Goal: Task Accomplishment & Management: Use online tool/utility

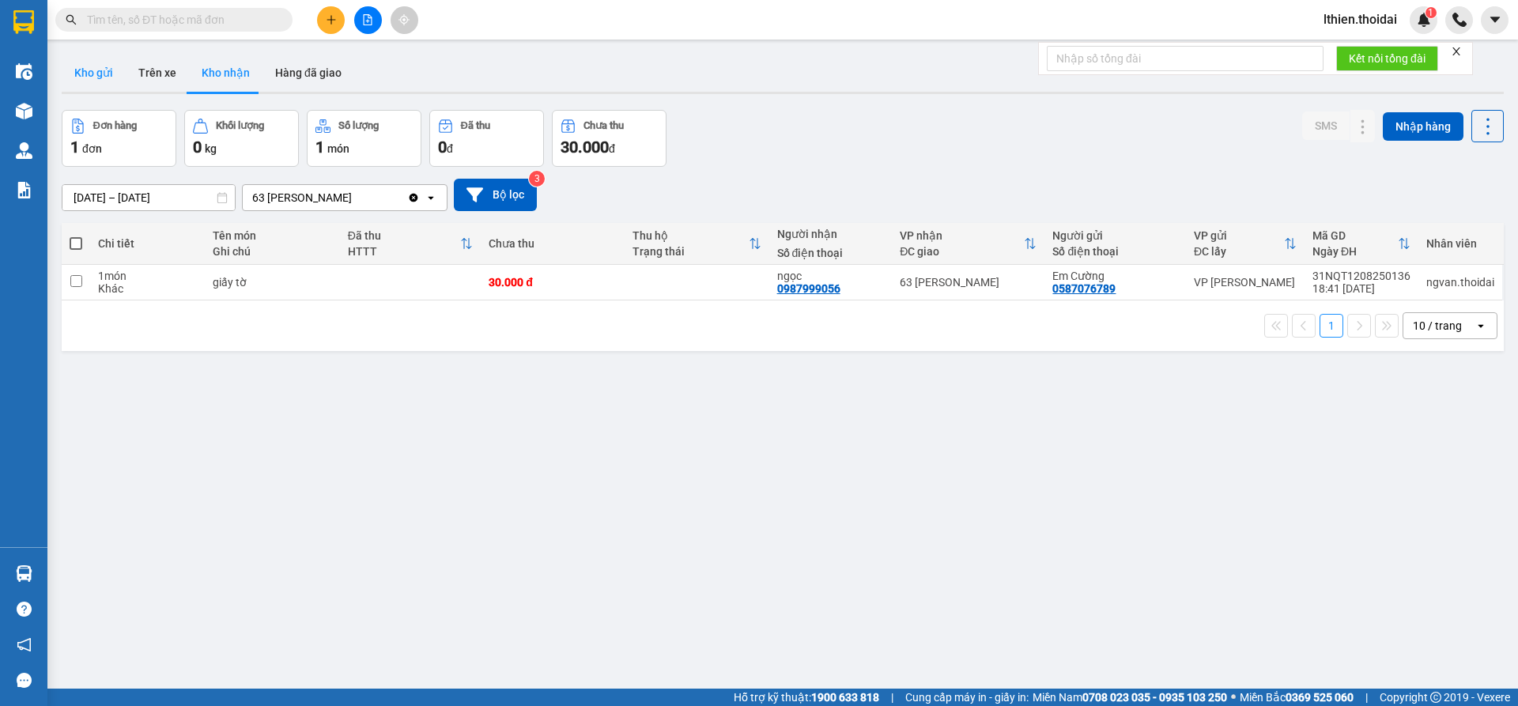
click at [95, 70] on button "Kho gửi" at bounding box center [94, 73] width 64 height 38
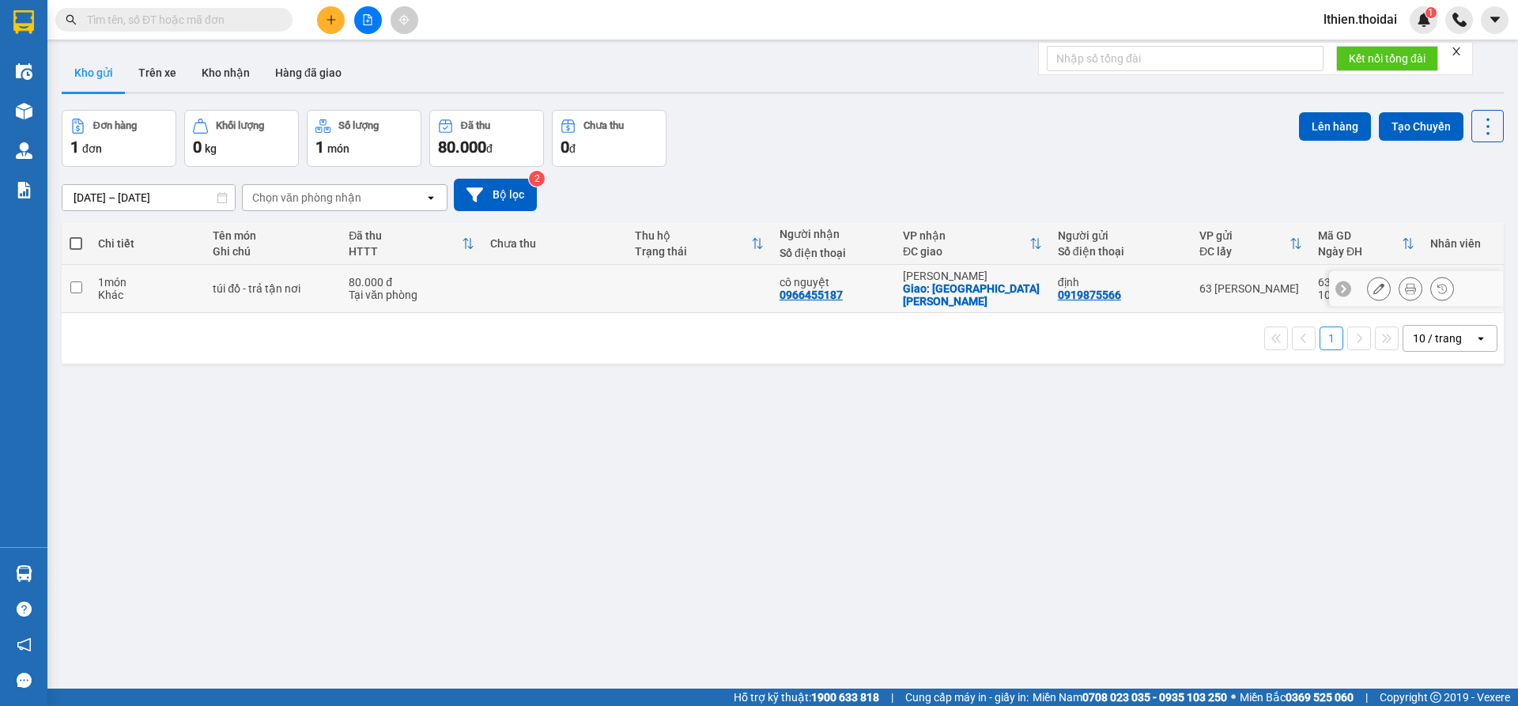
click at [75, 282] on input "checkbox" at bounding box center [76, 288] width 12 height 12
checkbox input "true"
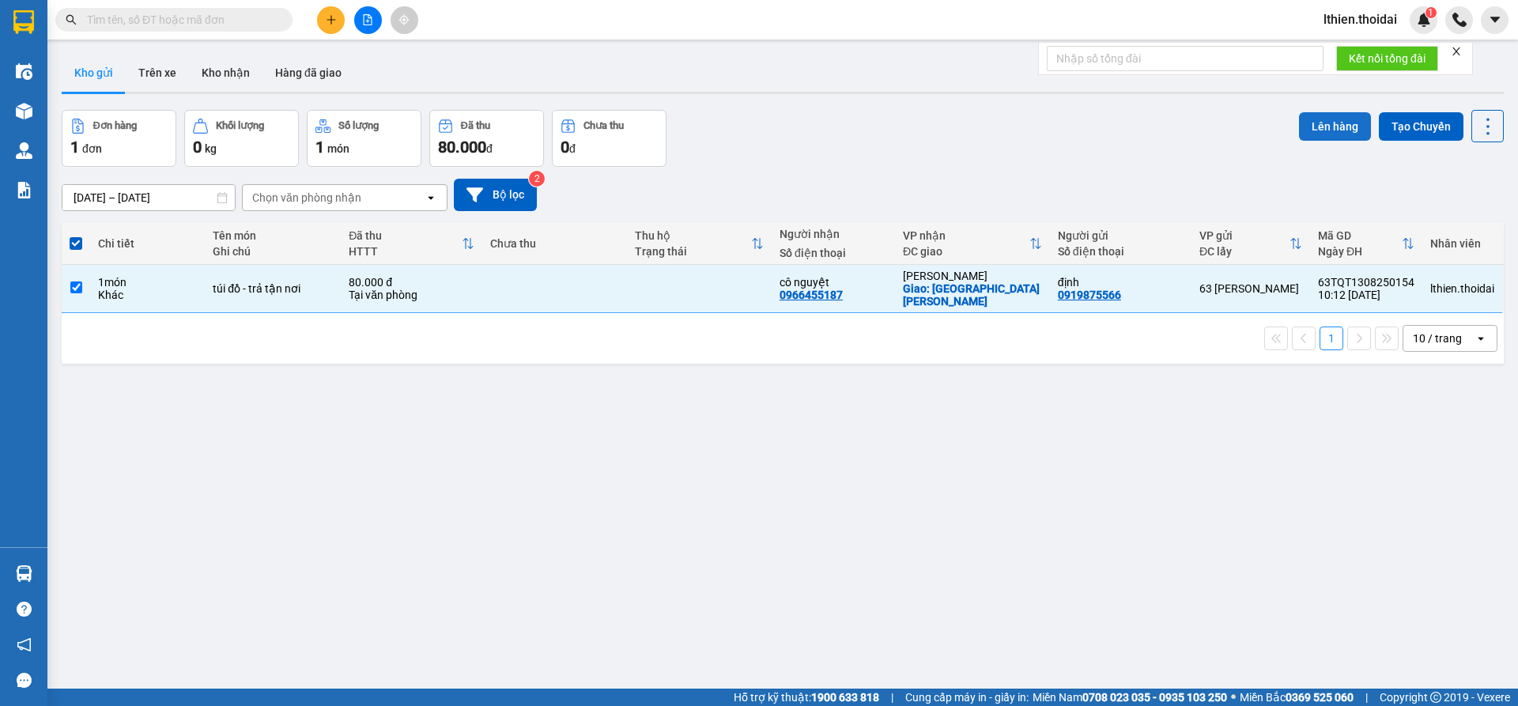
click at [1319, 127] on button "Lên hàng" at bounding box center [1335, 126] width 72 height 28
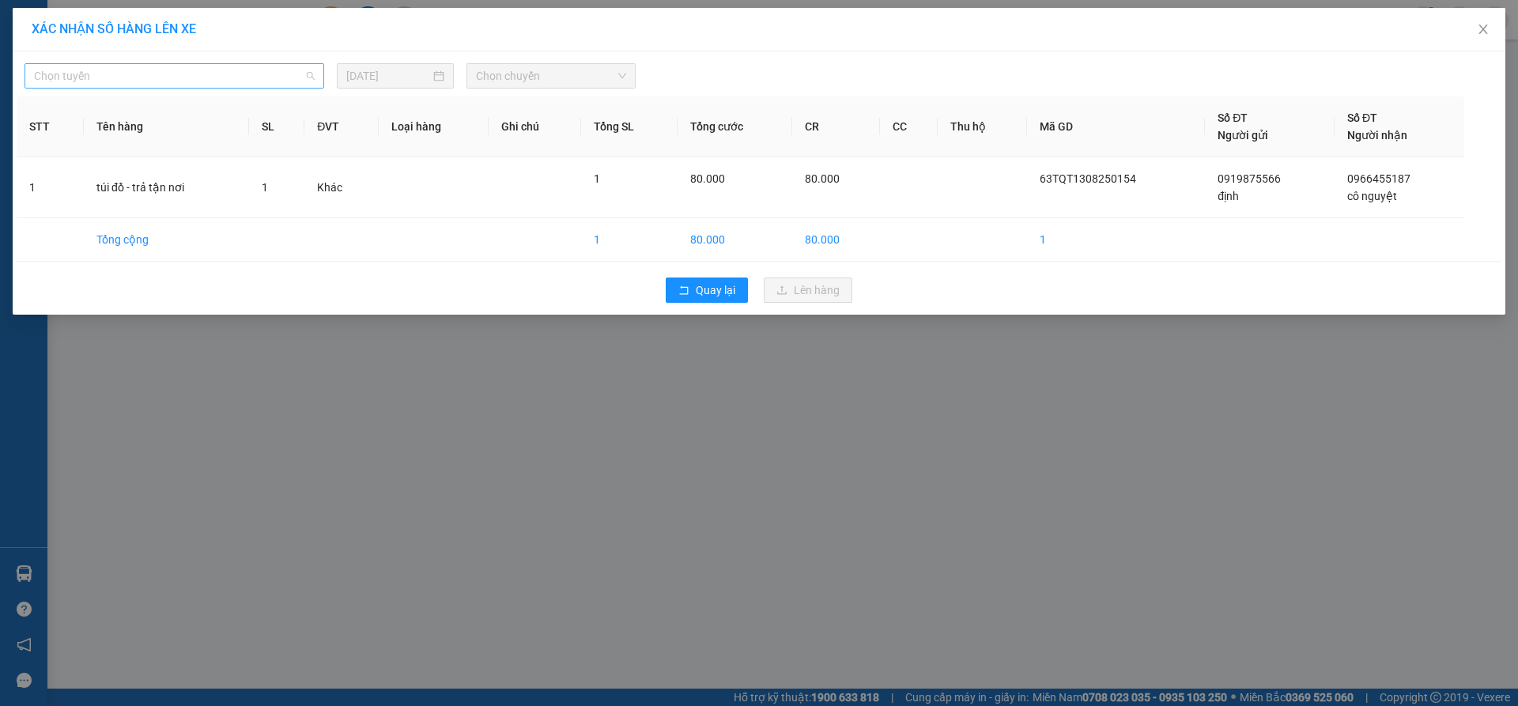
click at [314, 73] on span "Chọn tuyến" at bounding box center [174, 76] width 281 height 24
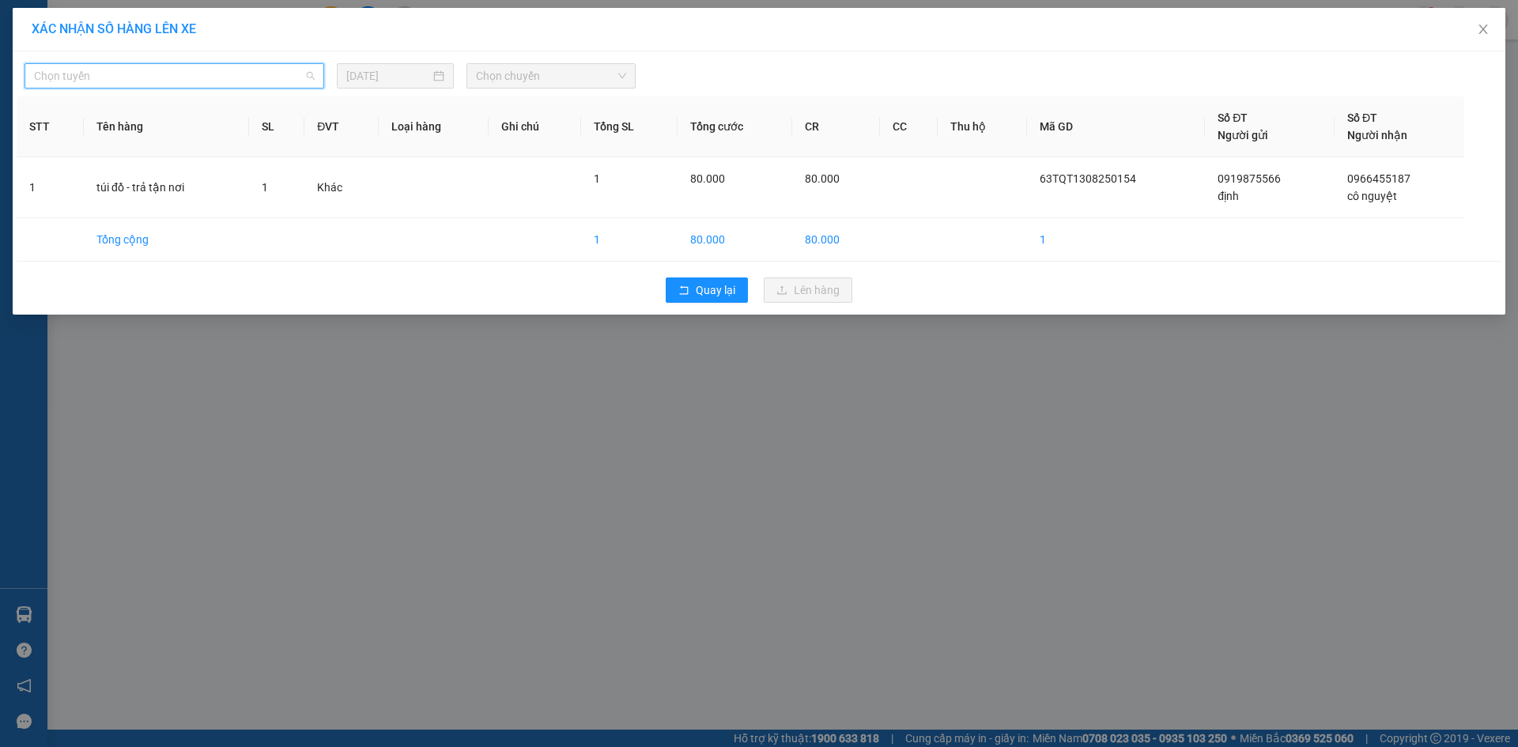
click at [312, 78] on span "Chọn tuyến" at bounding box center [174, 76] width 281 height 24
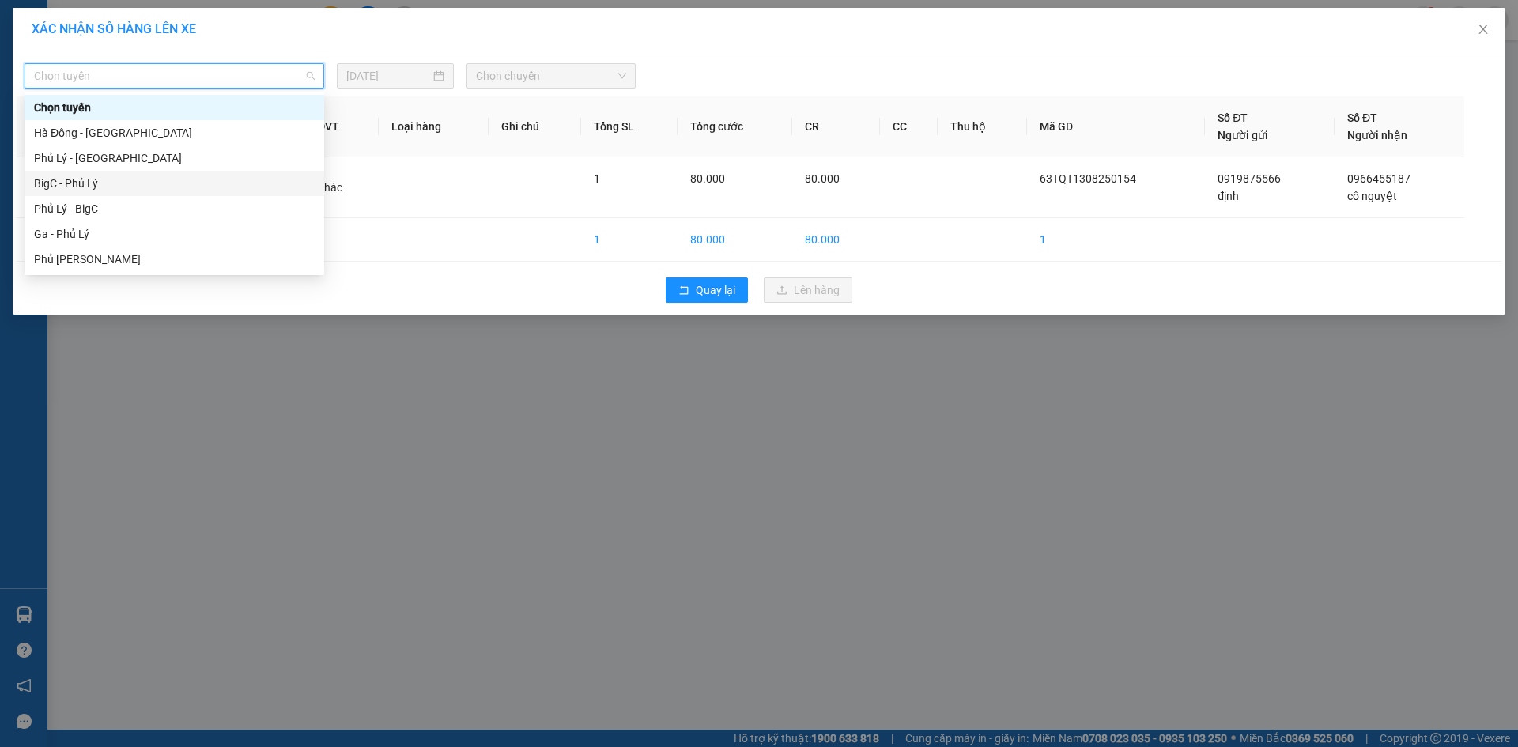
click at [76, 187] on div "BigC - Phủ Lý" at bounding box center [174, 183] width 281 height 17
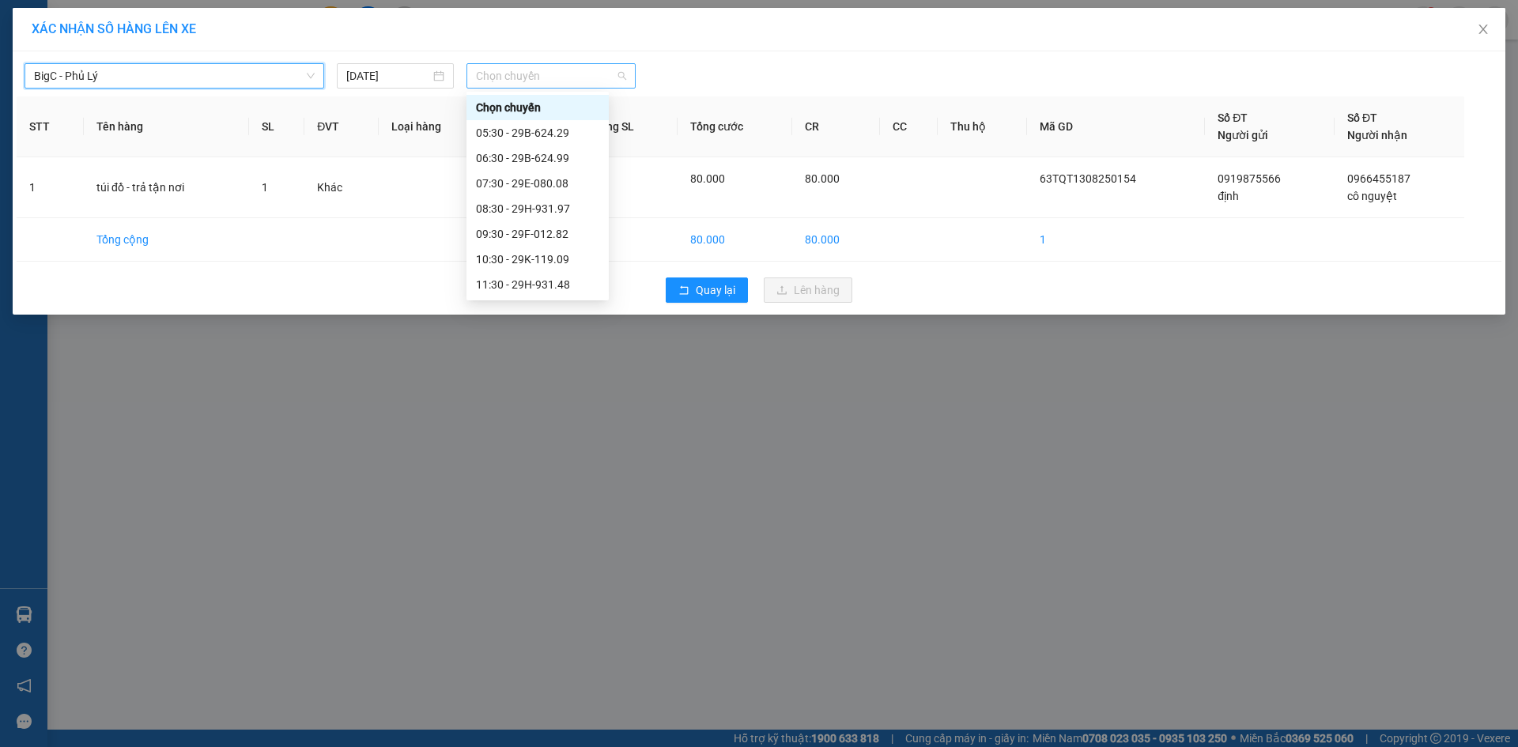
click at [621, 74] on span "Chọn chuyến" at bounding box center [551, 76] width 150 height 24
click at [527, 200] on div "09:30 - 29F-012.82" at bounding box center [537, 200] width 123 height 17
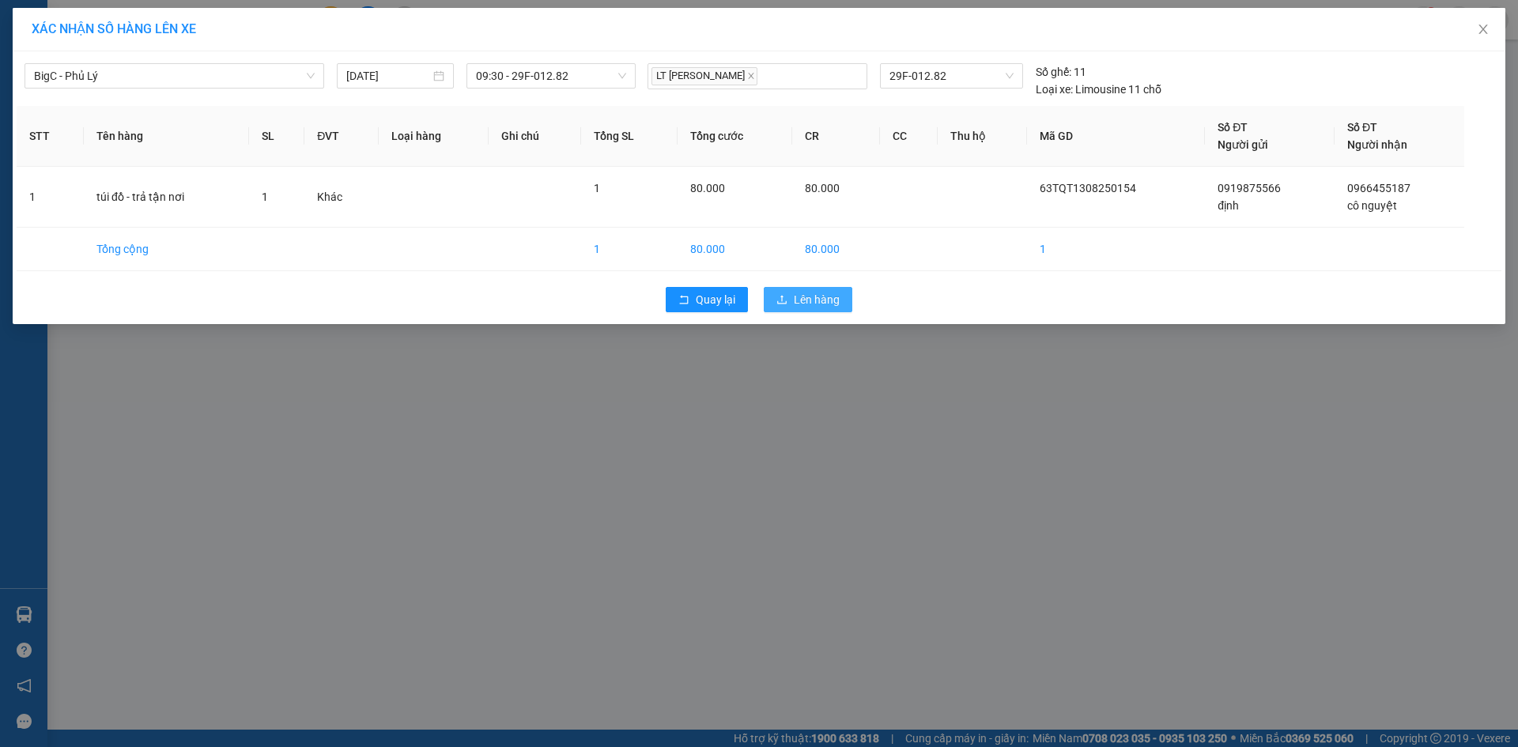
click at [801, 297] on span "Lên hàng" at bounding box center [817, 299] width 46 height 17
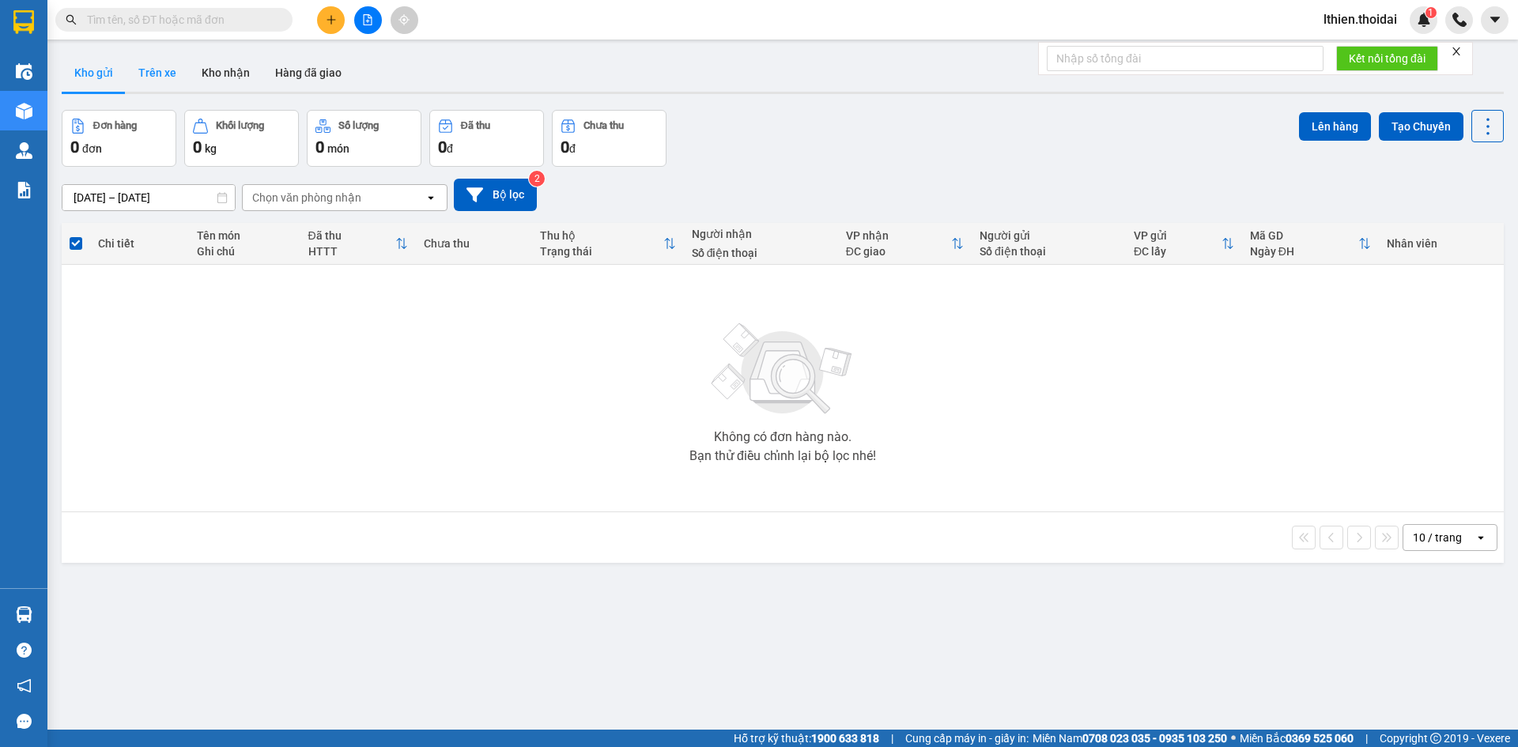
click at [153, 70] on button "Trên xe" at bounding box center [157, 73] width 63 height 38
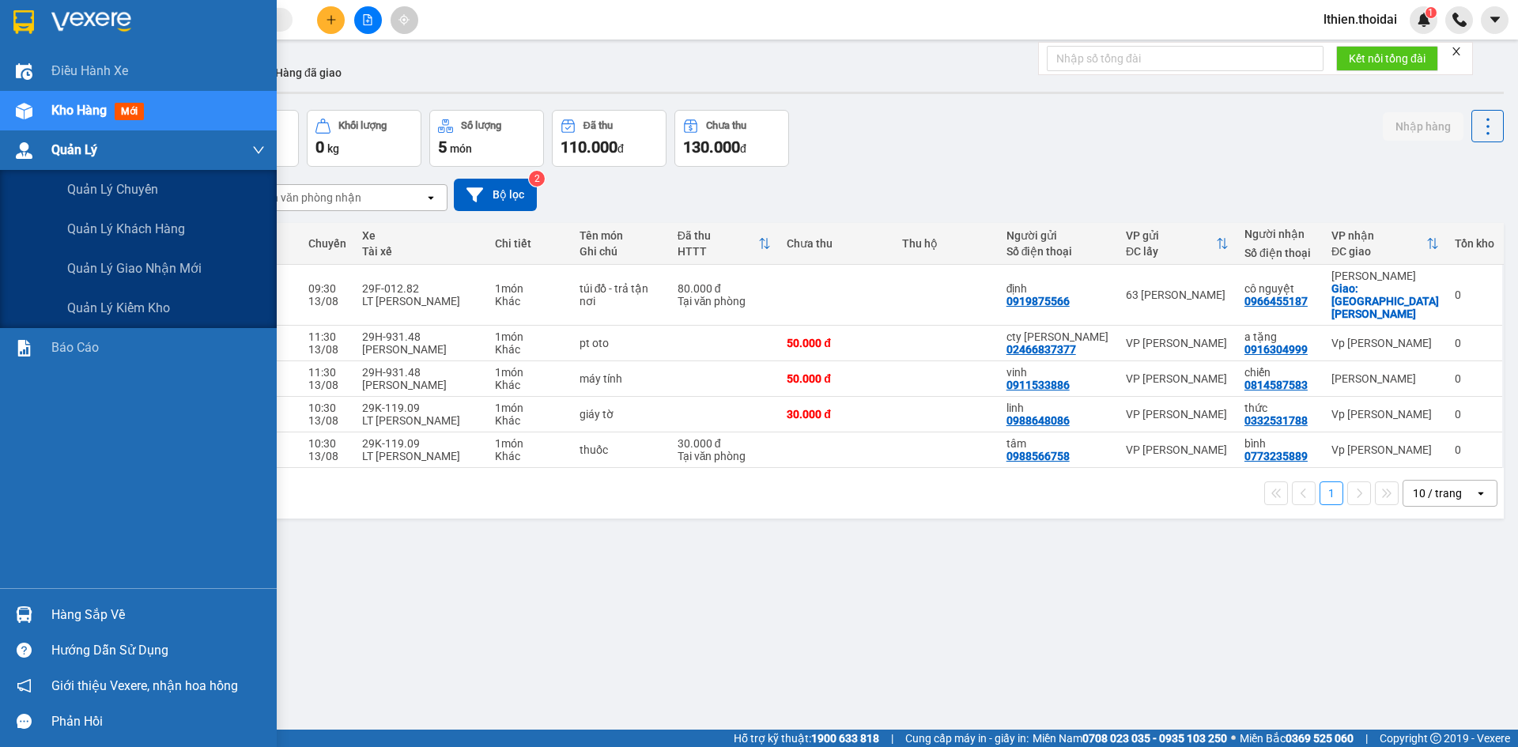
click at [92, 154] on span "Quản Lý" at bounding box center [74, 150] width 46 height 20
click at [143, 227] on span "Quản lý khách hàng" at bounding box center [126, 229] width 118 height 20
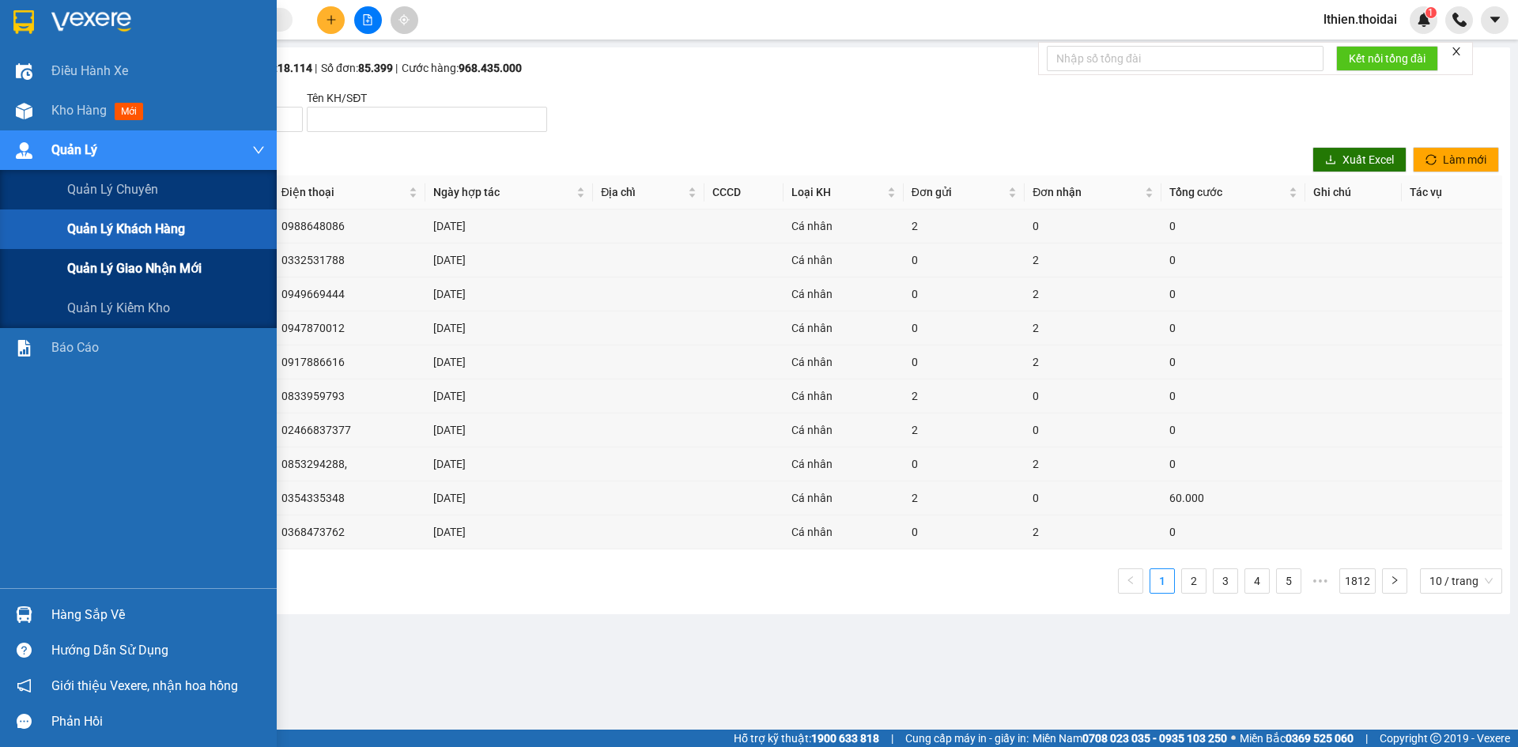
click at [153, 270] on span "Quản lý giao nhận mới" at bounding box center [134, 269] width 134 height 20
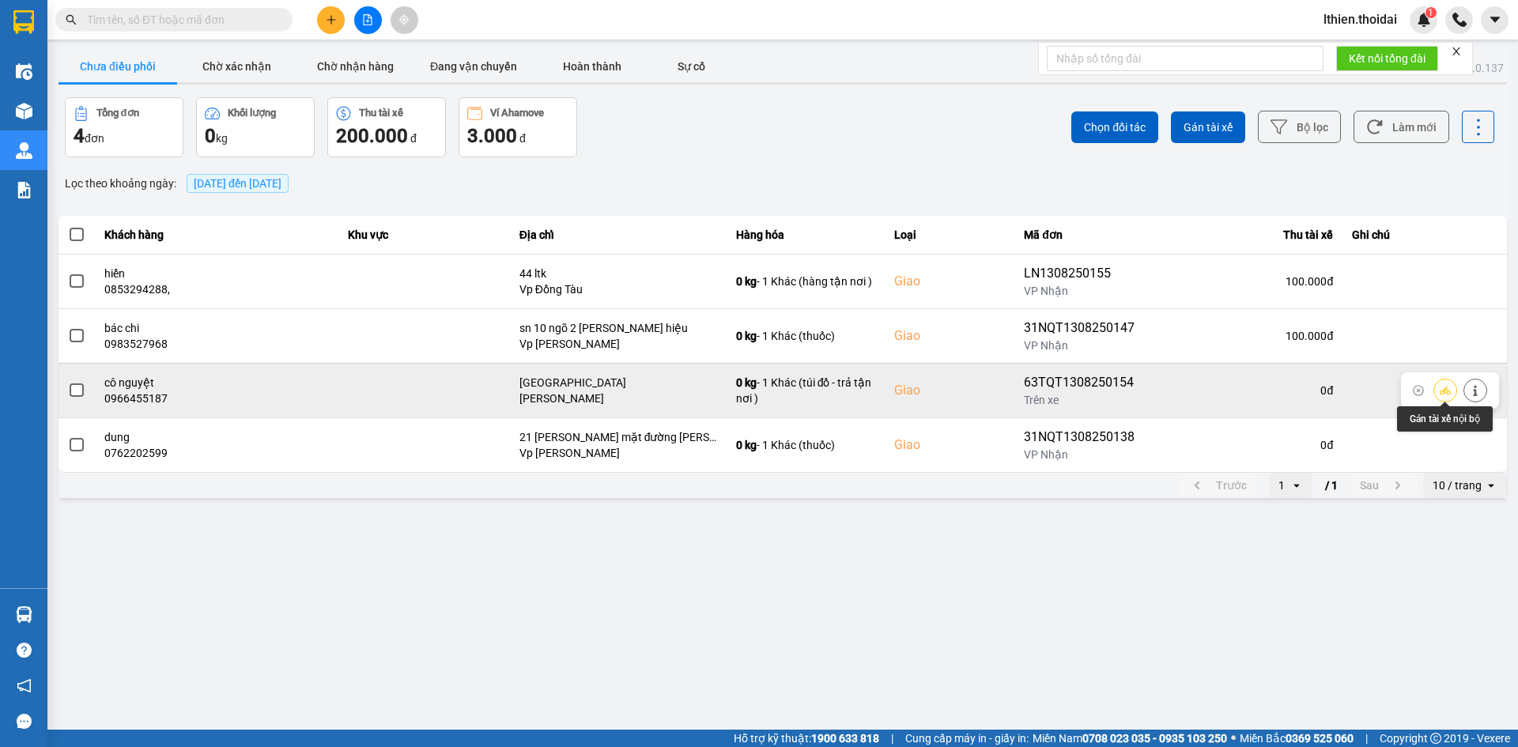
click at [1442, 390] on icon at bounding box center [1445, 390] width 11 height 11
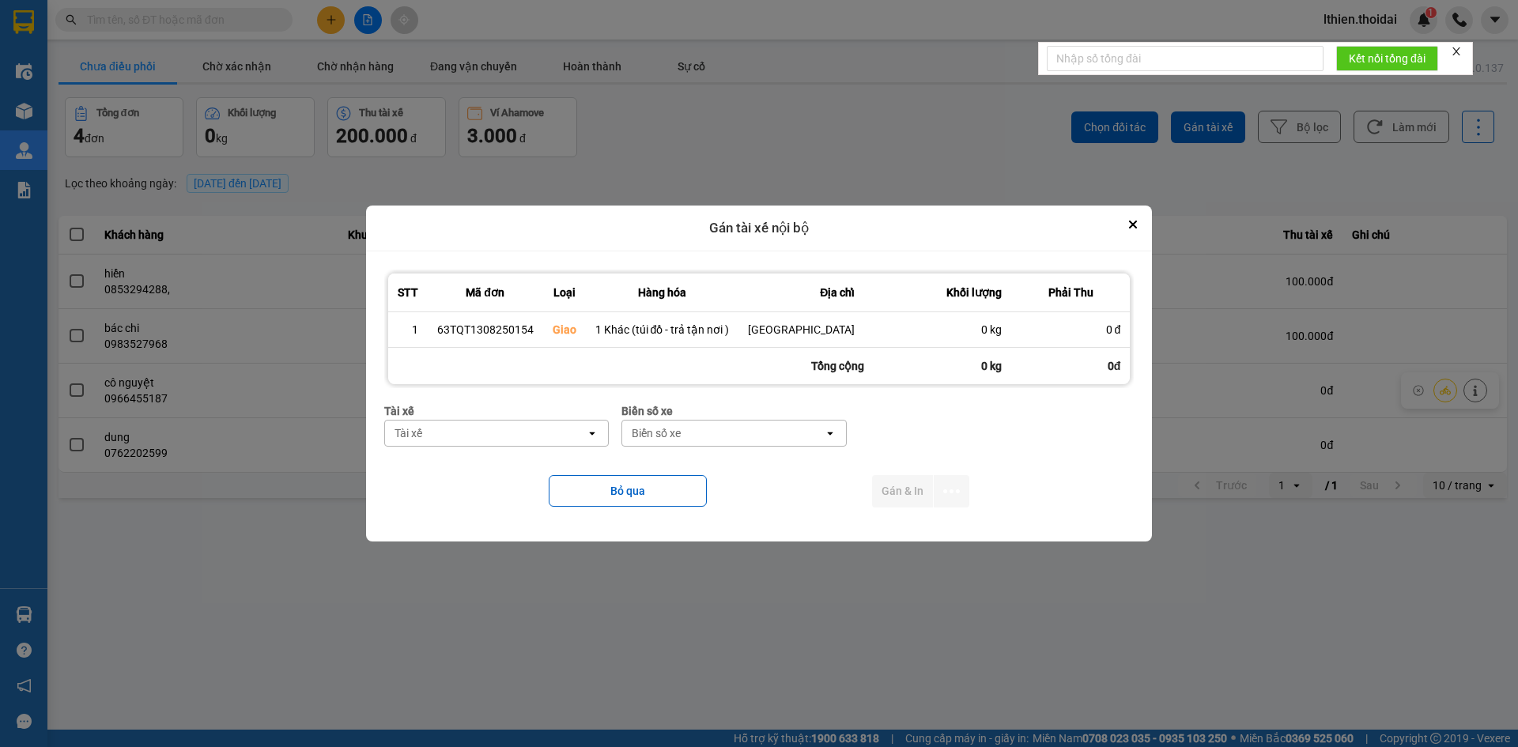
click at [441, 433] on div "Tài xế" at bounding box center [486, 433] width 202 height 25
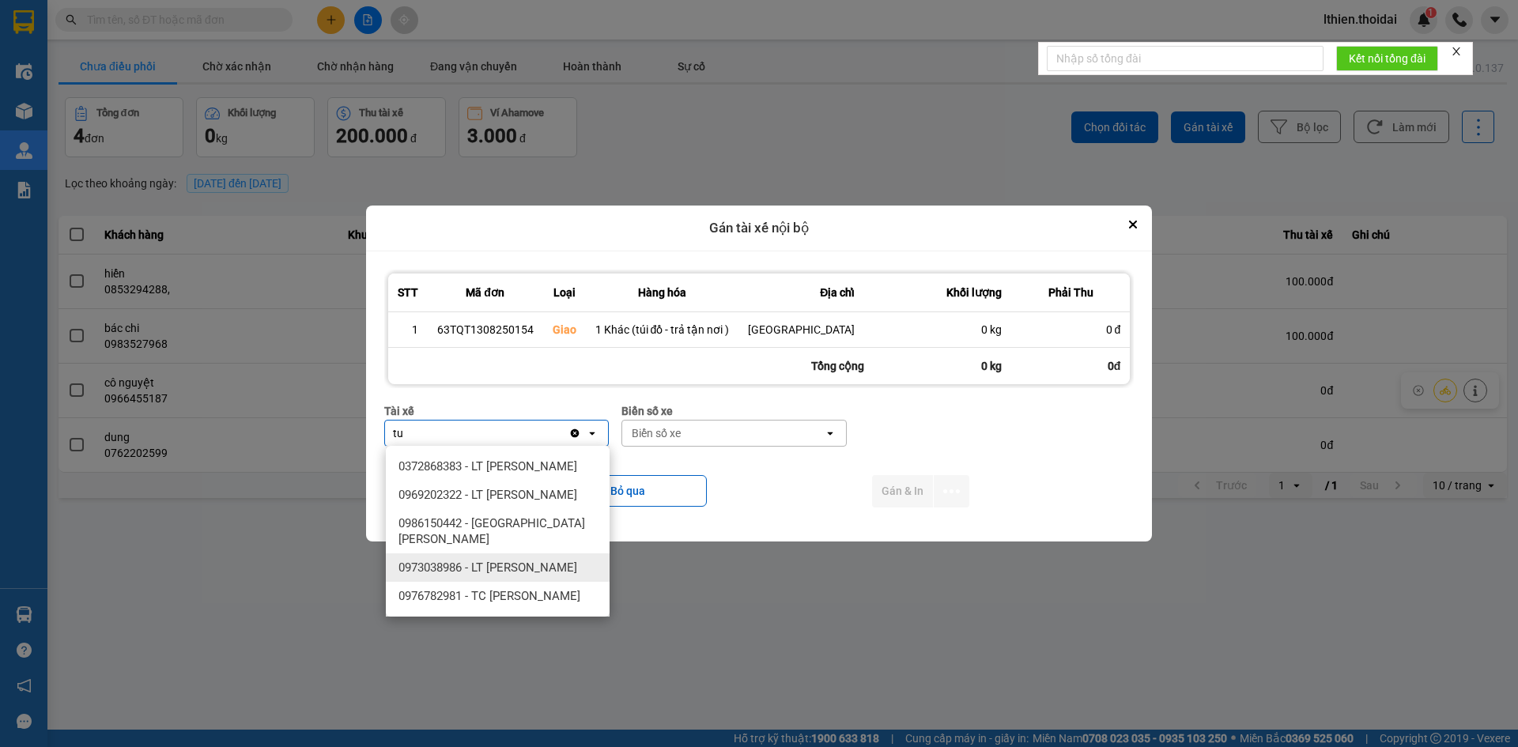
type input "tu"
click at [510, 560] on span "0973038986 - LT Trương Văn Tú" at bounding box center [488, 568] width 179 height 16
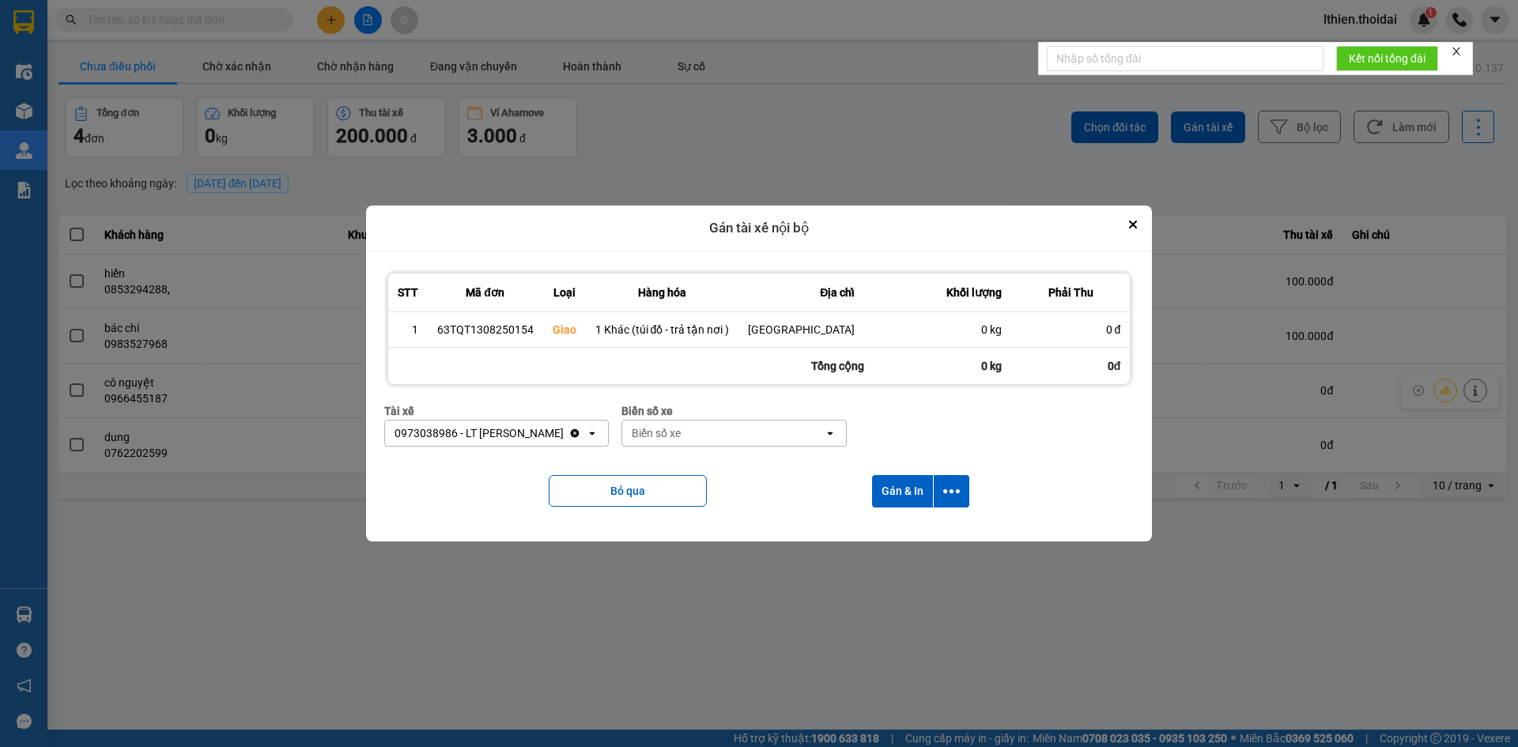
click at [829, 437] on icon "open" at bounding box center [830, 433] width 13 height 13
type input "579"
click at [1136, 226] on icon "Close" at bounding box center [1133, 225] width 8 height 8
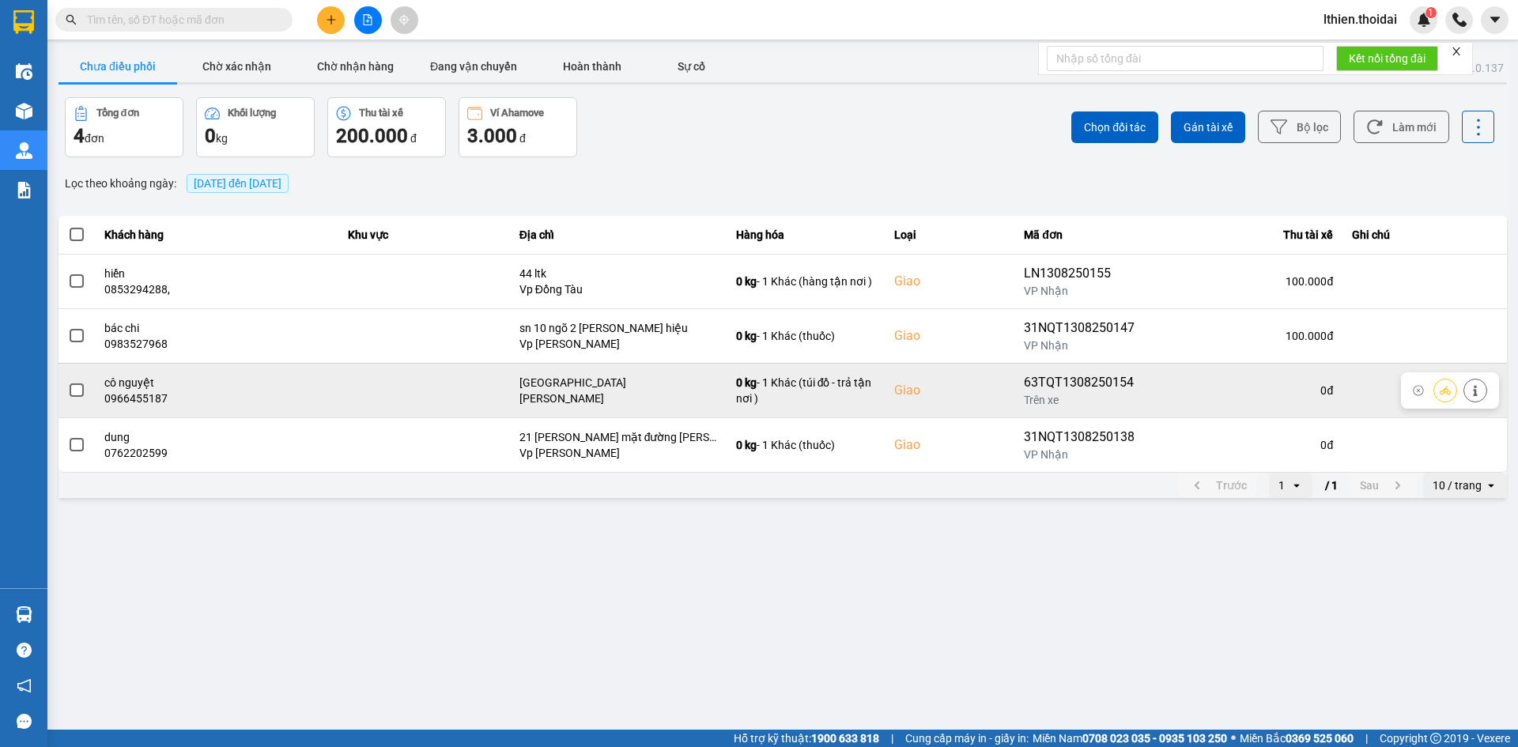
click at [79, 390] on span at bounding box center [77, 391] width 14 height 14
click at [68, 382] on input "checkbox" at bounding box center [68, 382] width 0 height 0
click at [1451, 387] on button at bounding box center [1446, 390] width 22 height 28
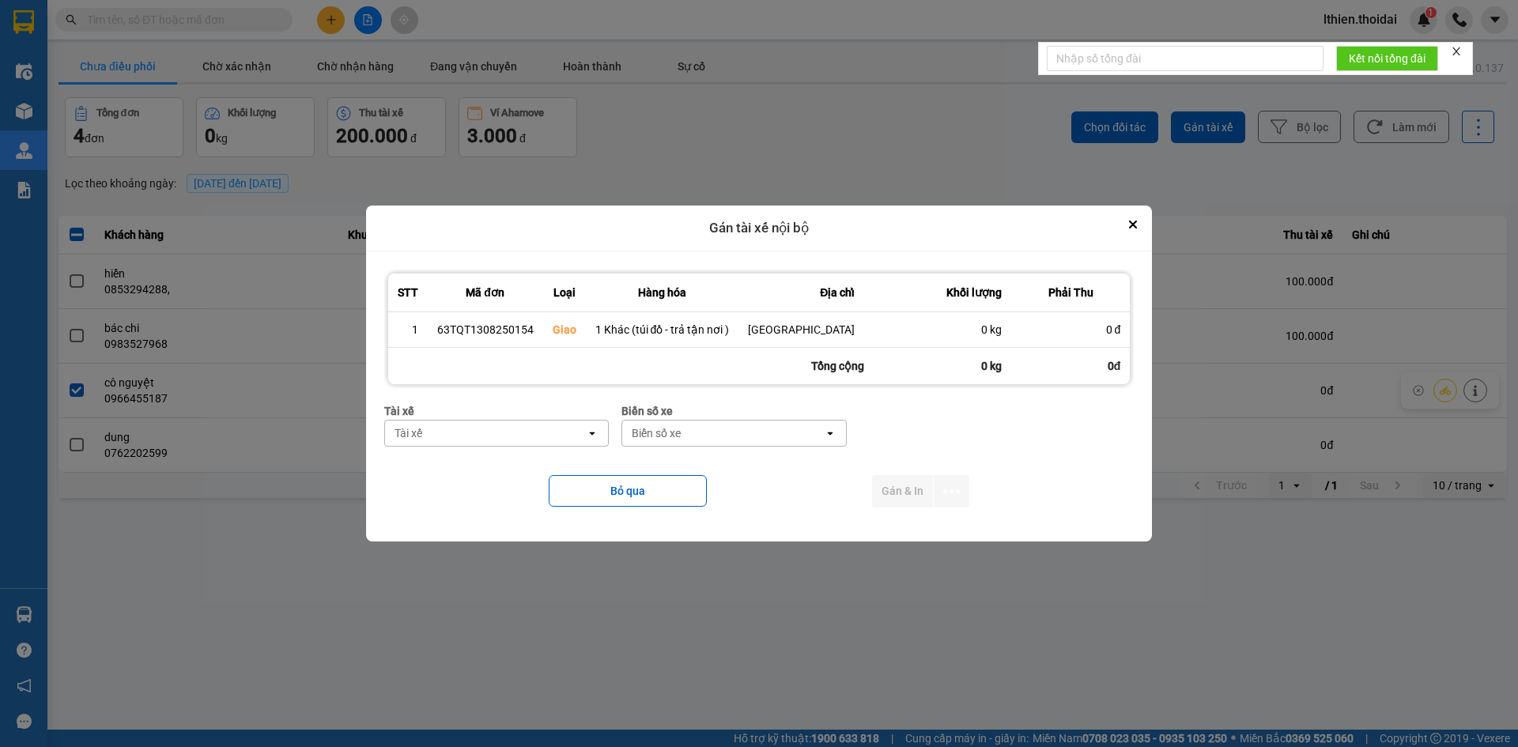
click at [525, 435] on div "Tài xế" at bounding box center [486, 433] width 202 height 25
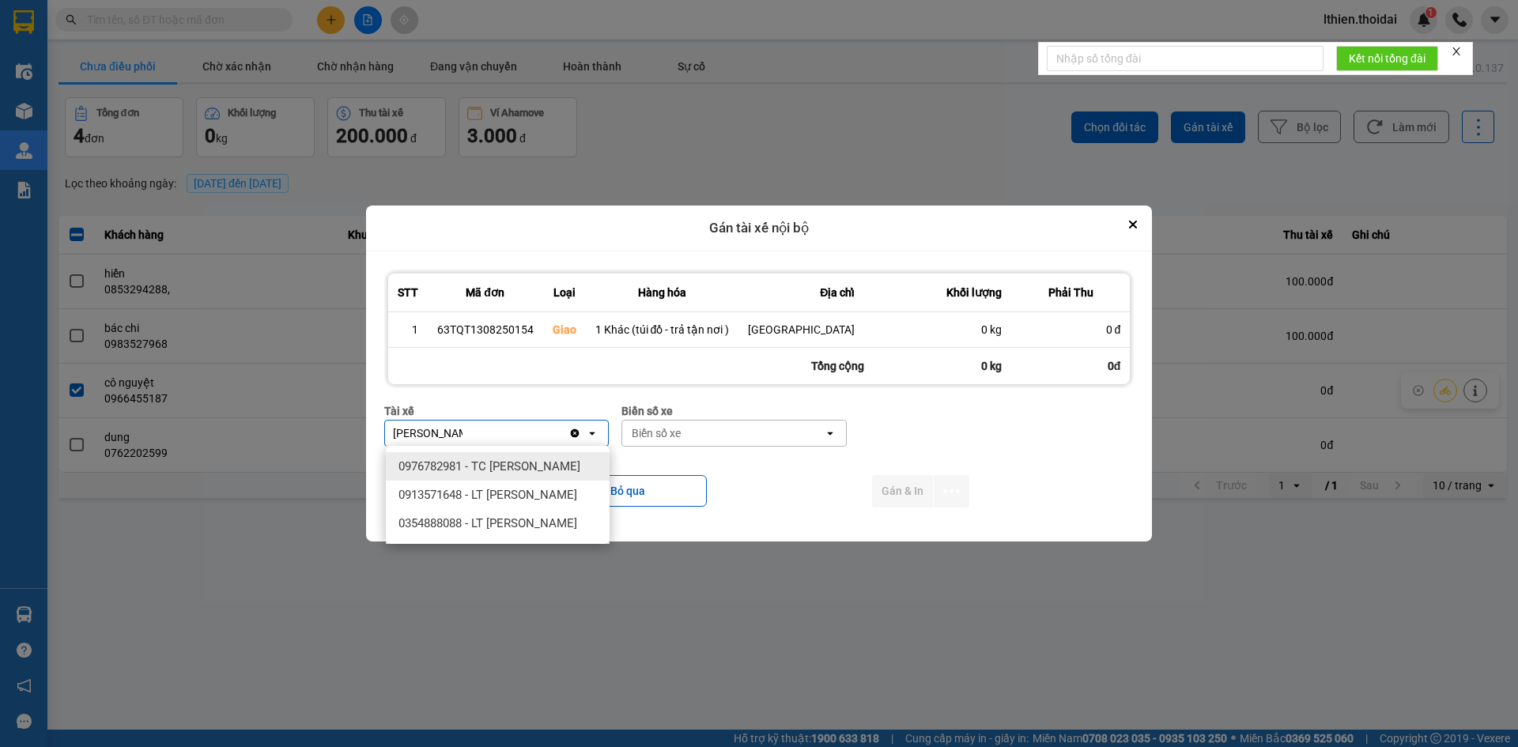
type input "nguyễn văn tú"
click at [524, 468] on span "0976782981 - TC Nguyễn Văn Tú" at bounding box center [490, 467] width 182 height 16
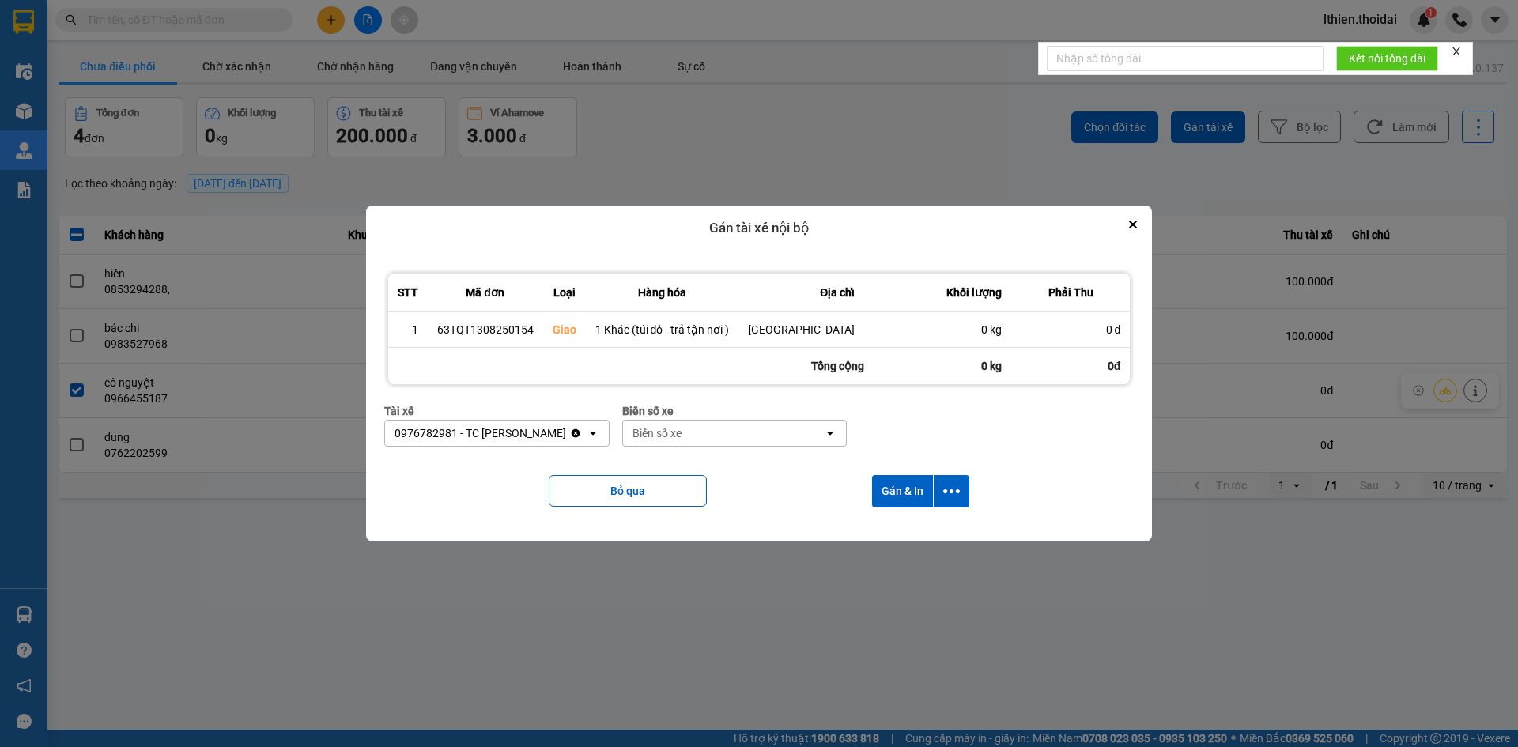
click at [652, 436] on div "Biển số xe" at bounding box center [657, 433] width 49 height 16
type input "455"
click at [672, 497] on span "30F-774.55" at bounding box center [663, 495] width 57 height 16
click at [895, 490] on button "Gán & In" at bounding box center [902, 491] width 61 height 32
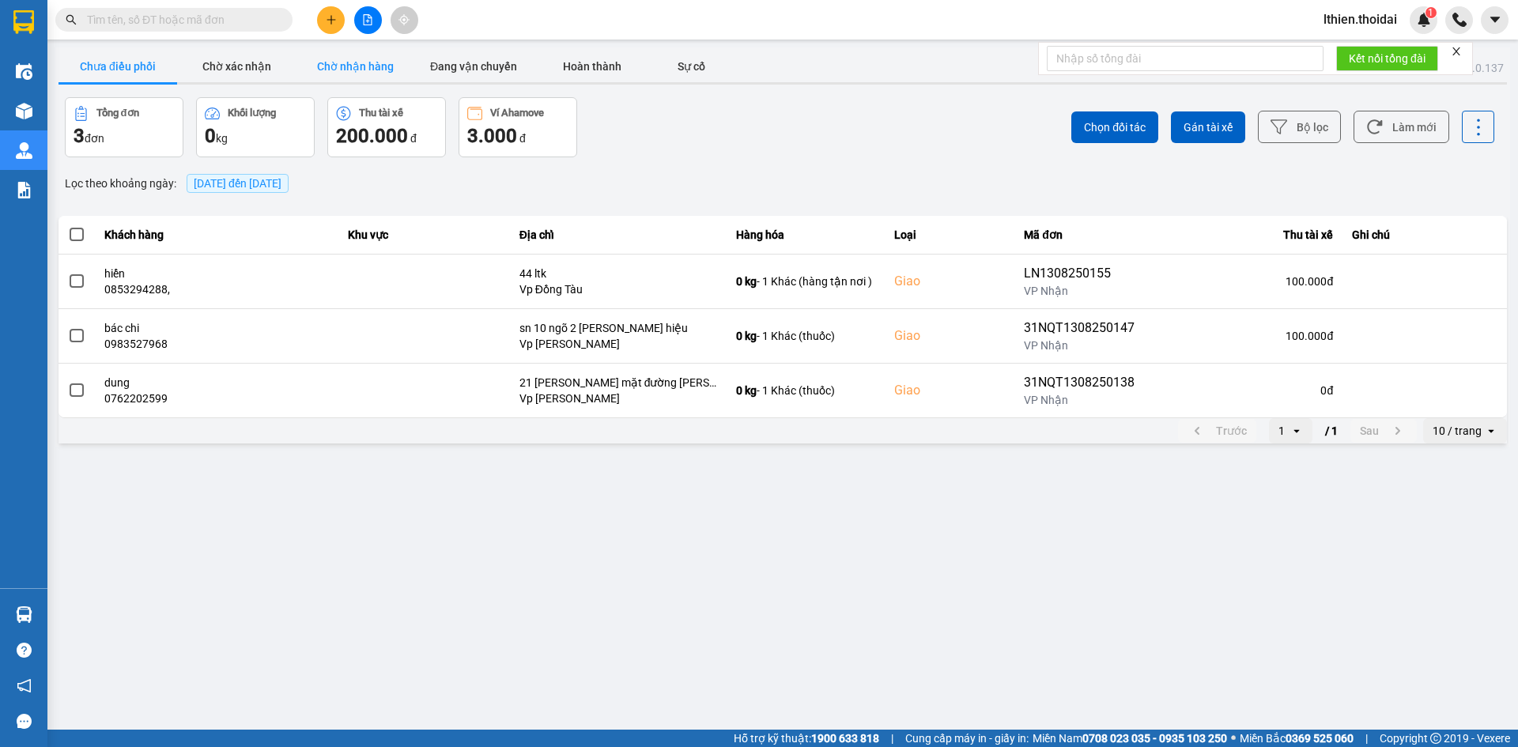
click at [335, 63] on button "Chờ nhận hàng" at bounding box center [355, 67] width 119 height 32
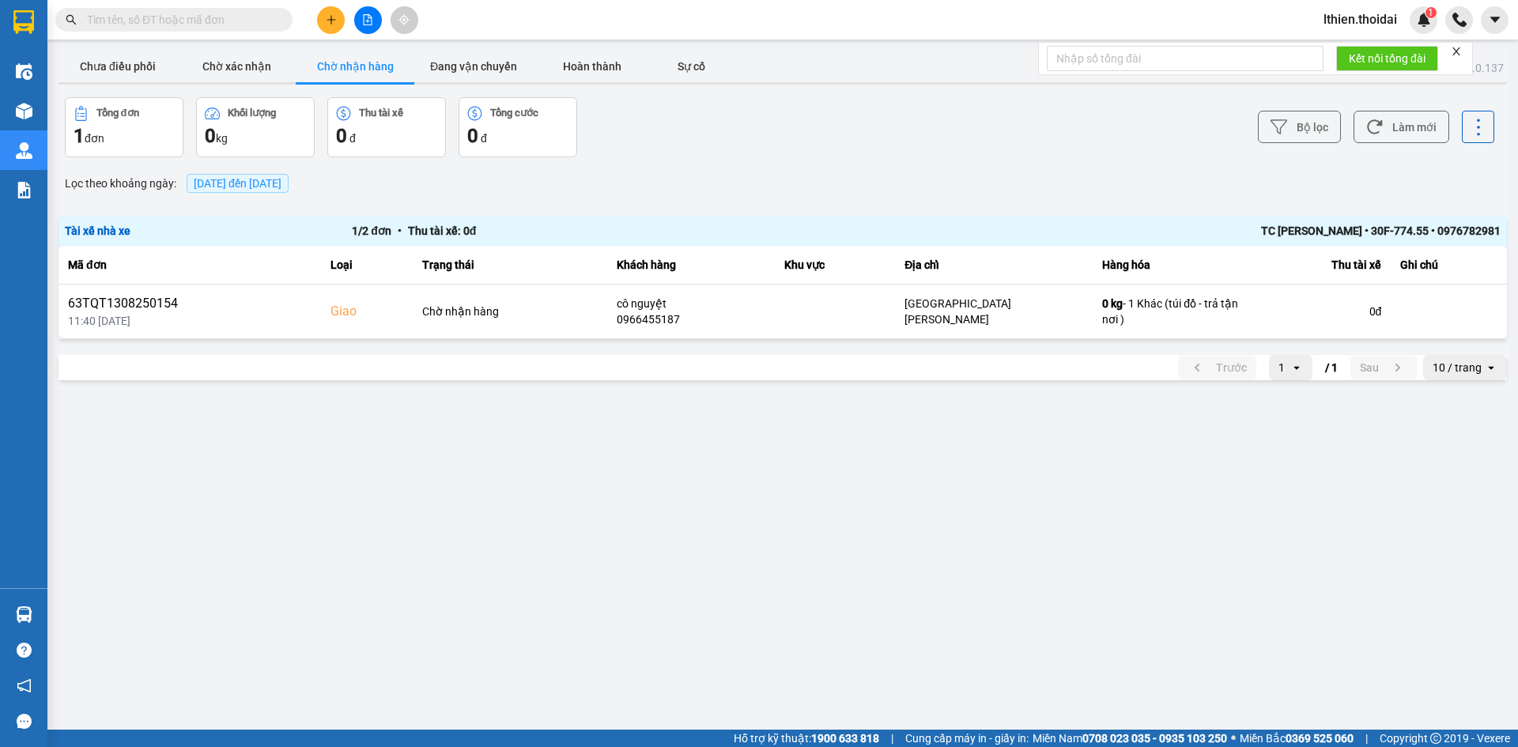
click at [136, 22] on input "text" at bounding box center [180, 19] width 187 height 17
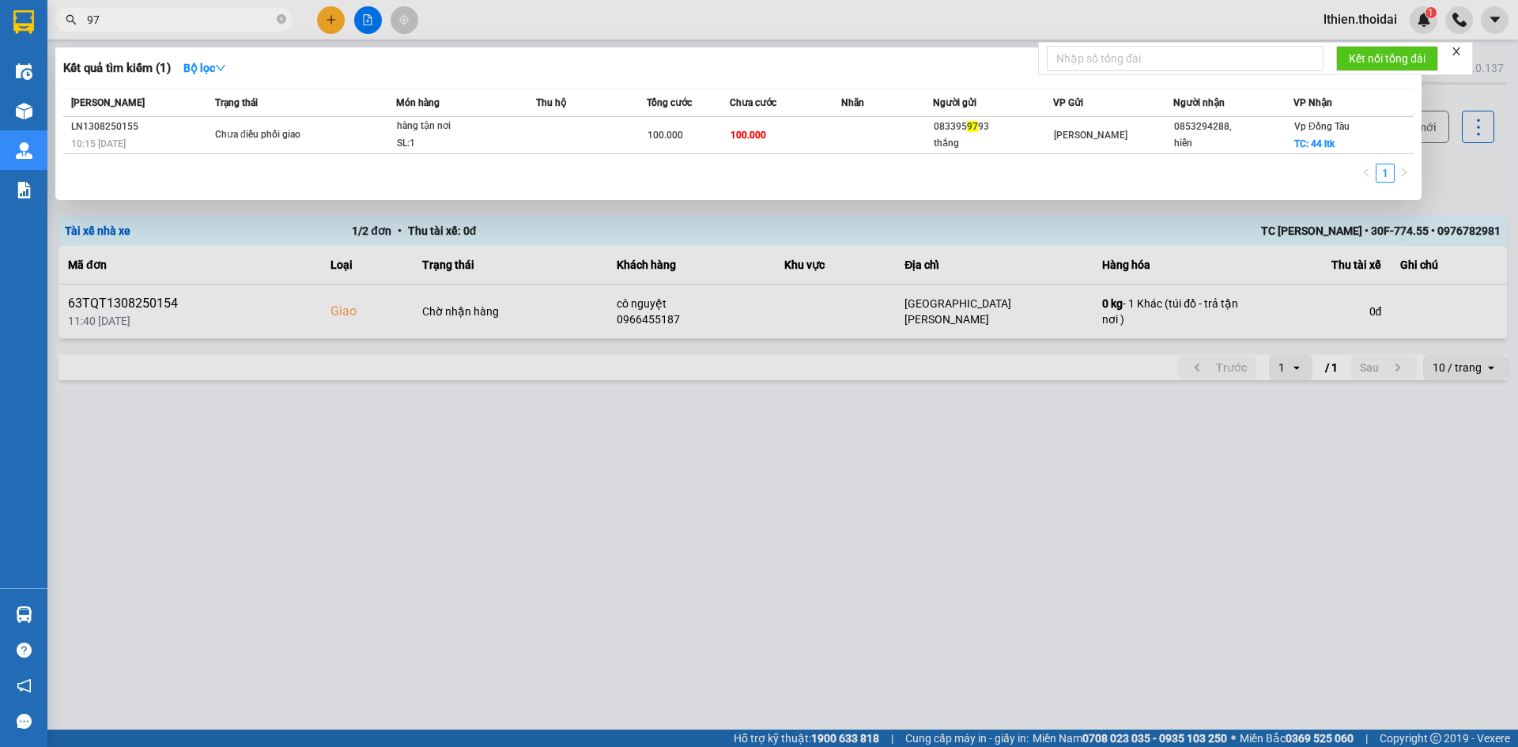
type input "9"
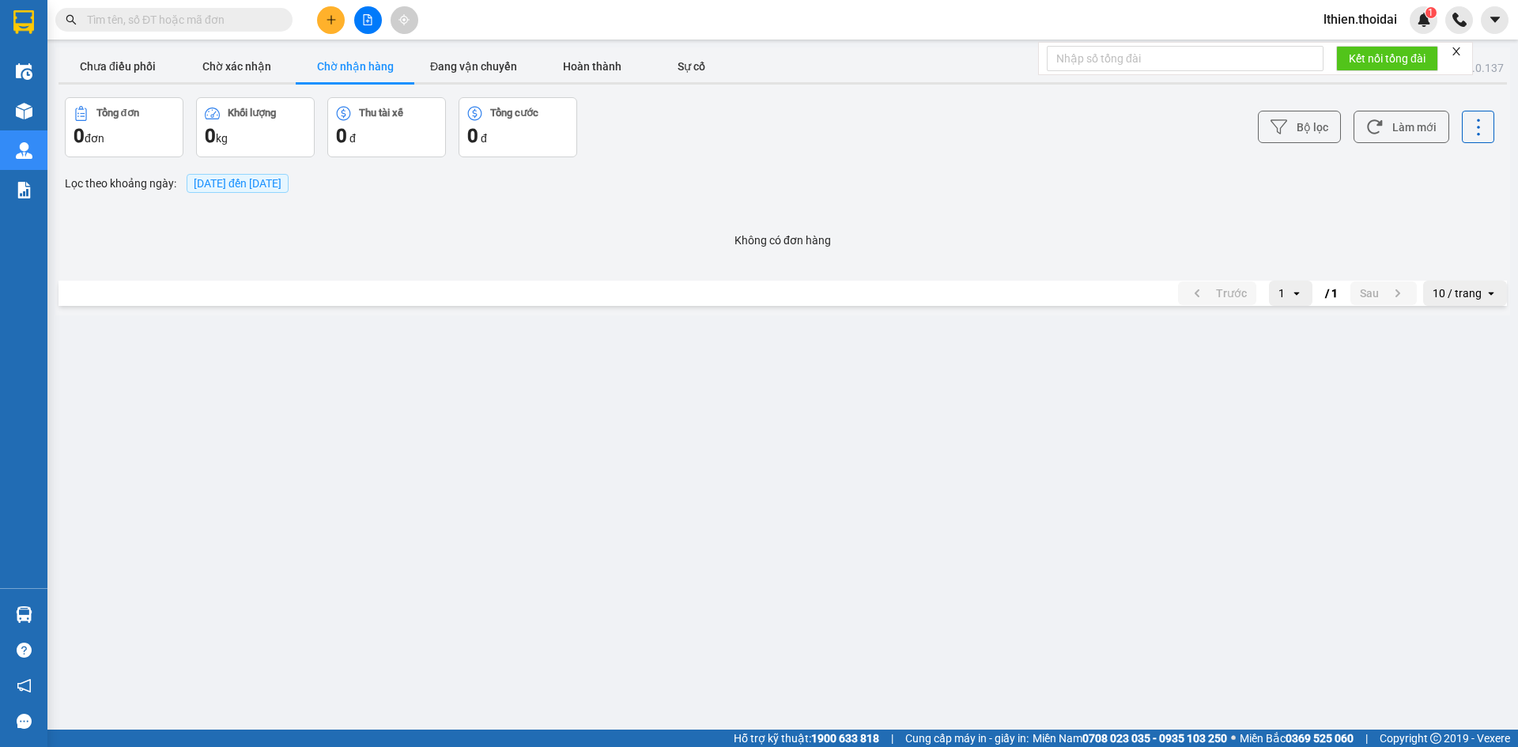
click at [354, 67] on button "Chờ nhận hàng" at bounding box center [355, 67] width 119 height 32
click at [241, 66] on button "Chờ xác nhận" at bounding box center [236, 67] width 119 height 32
click at [357, 66] on button "Chờ nhận hàng" at bounding box center [355, 67] width 119 height 32
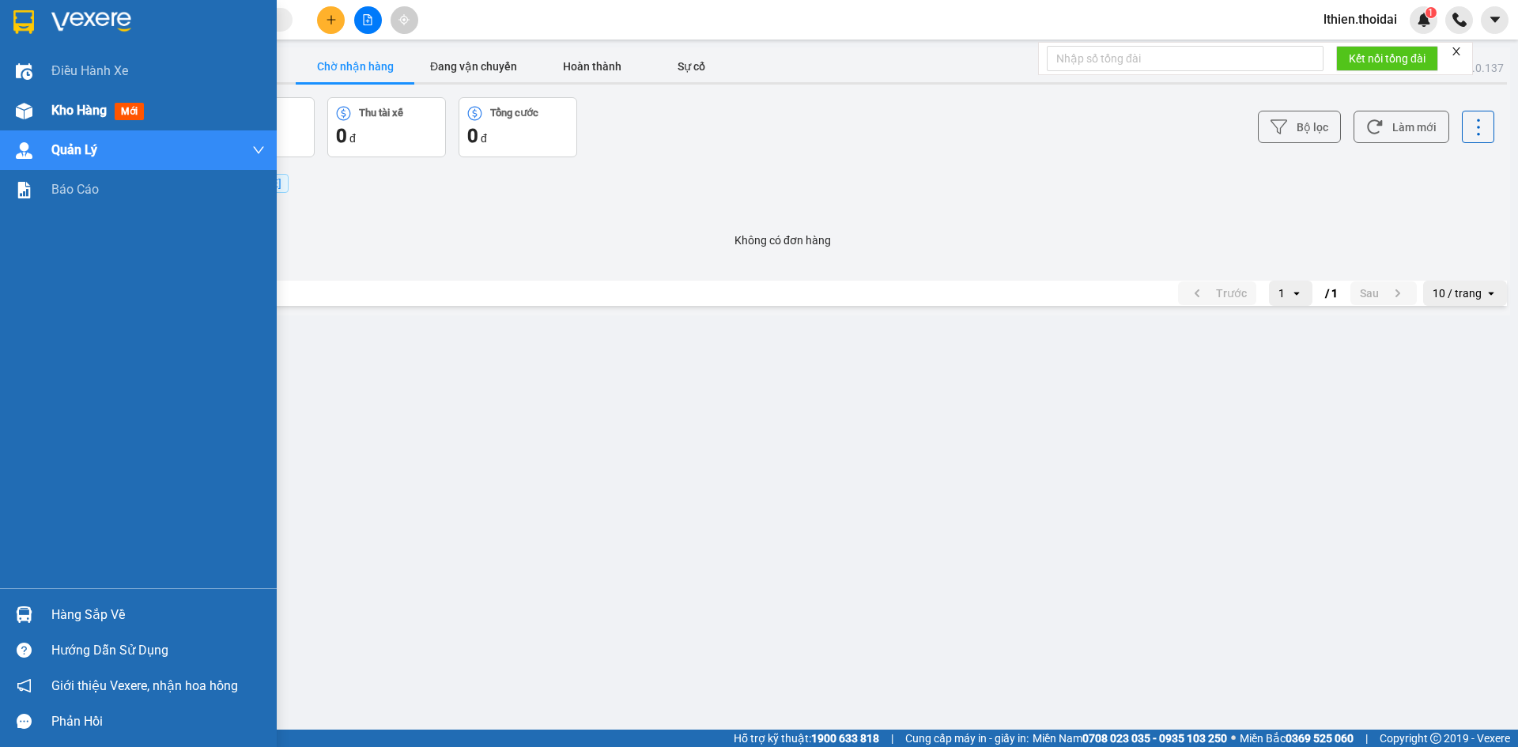
drag, startPoint x: 75, startPoint y: 109, endPoint x: 89, endPoint y: 105, distance: 14.8
click at [75, 108] on span "Kho hàng" at bounding box center [78, 110] width 55 height 15
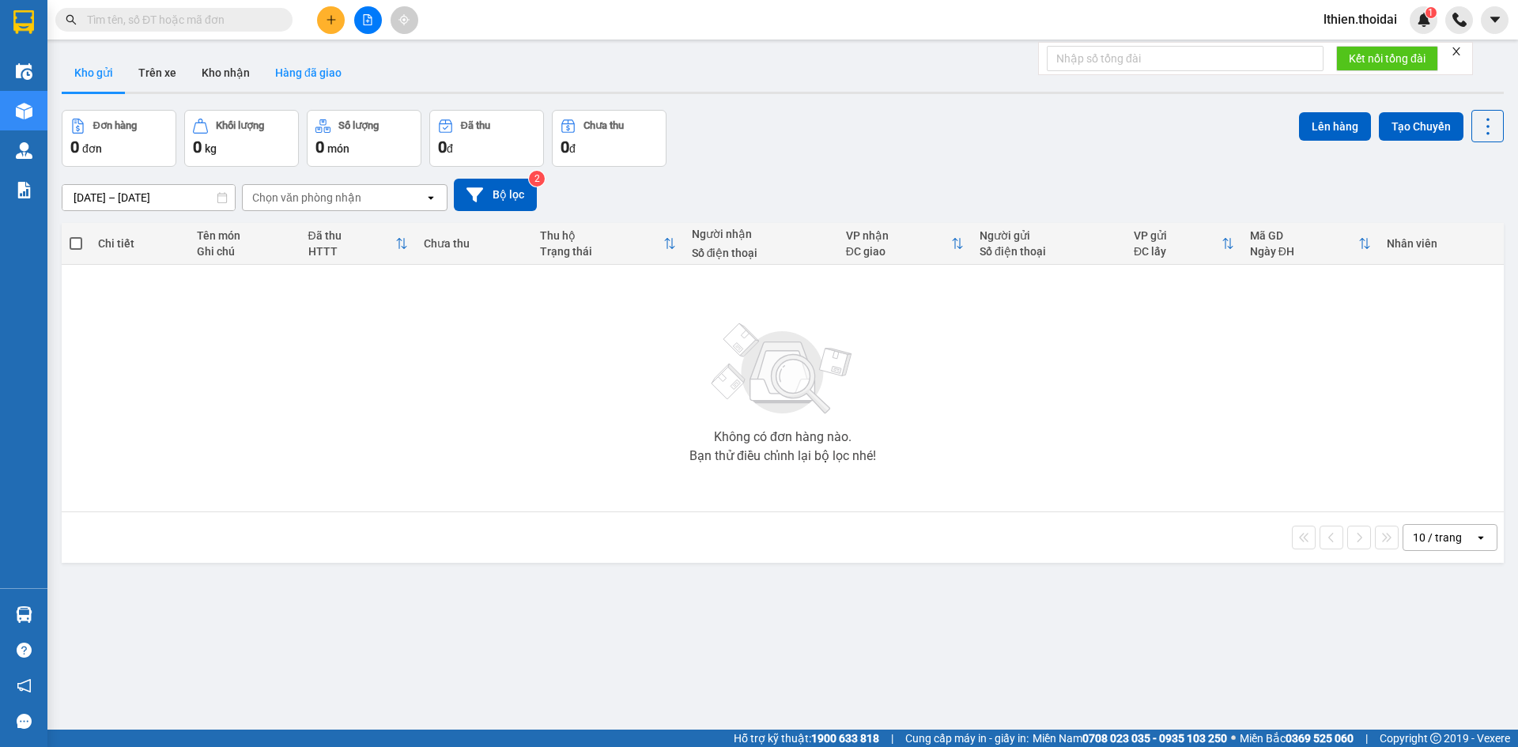
click at [305, 66] on button "Hàng đã giao" at bounding box center [309, 73] width 92 height 38
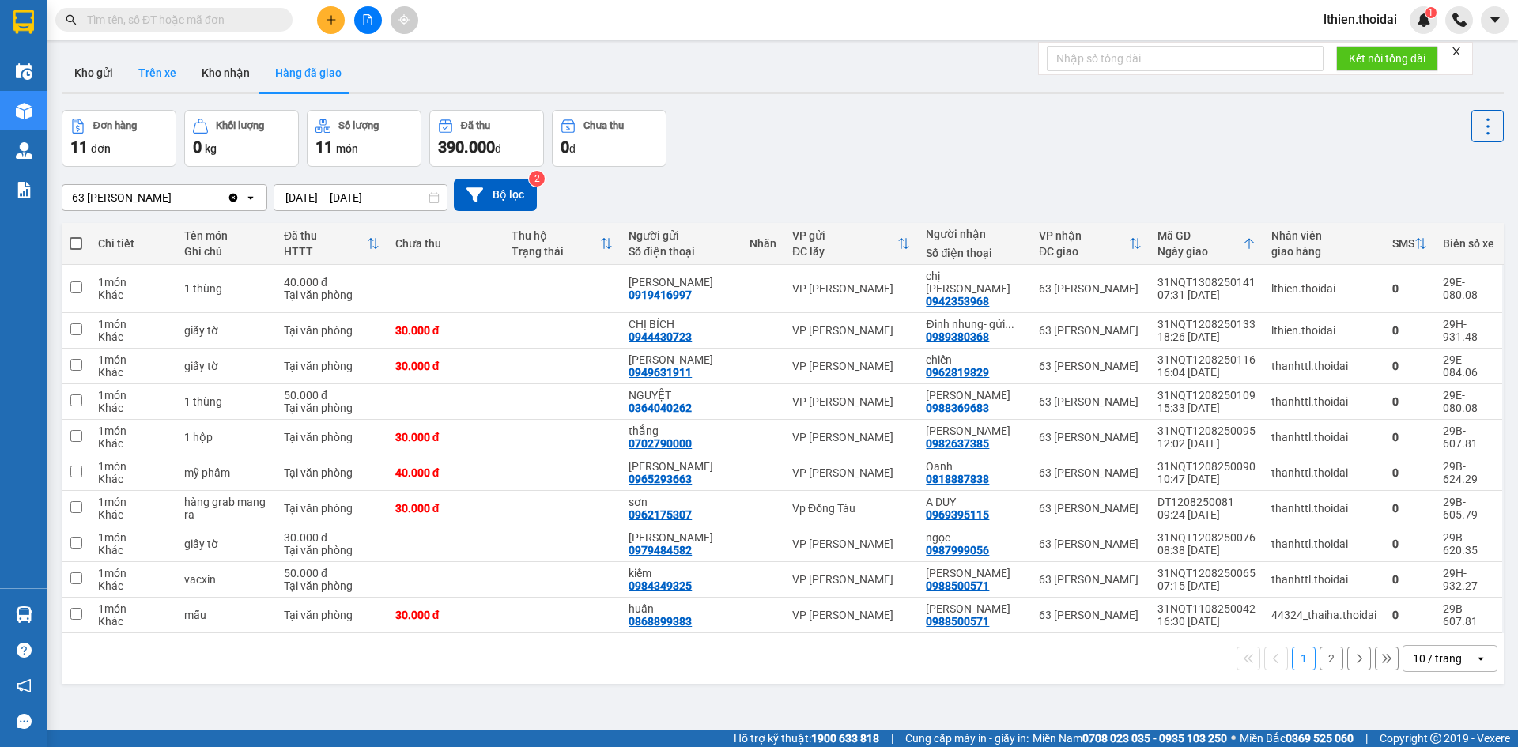
click at [142, 71] on button "Trên xe" at bounding box center [157, 73] width 63 height 38
